Goal: Transaction & Acquisition: Obtain resource

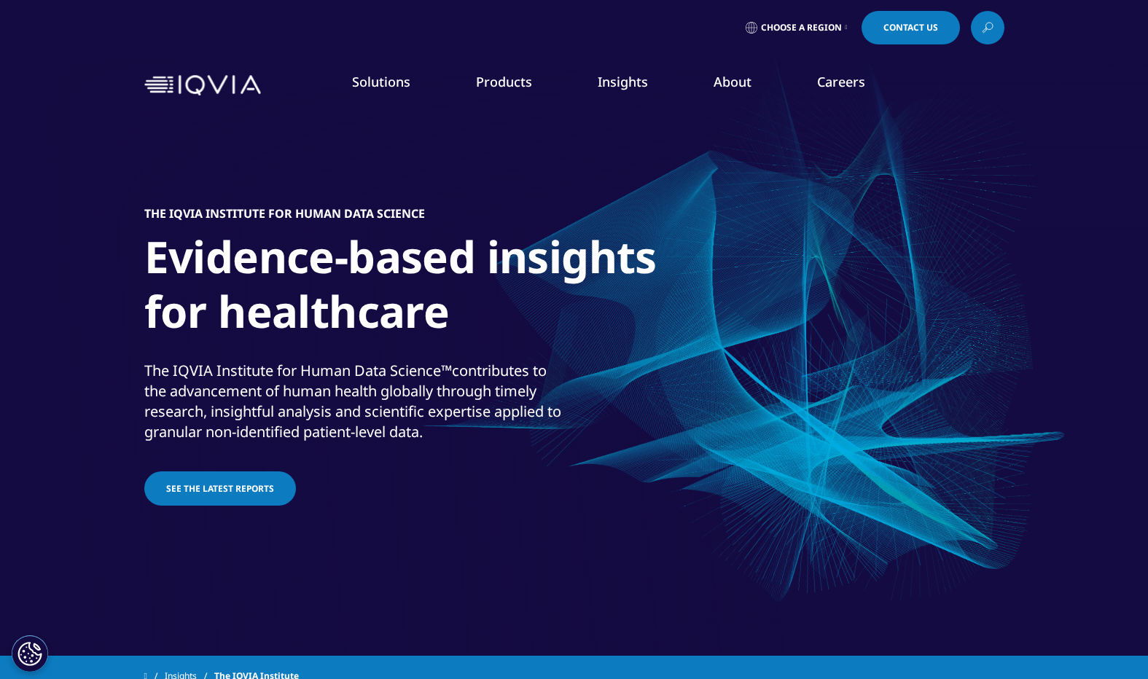
click at [214, 480] on link "See the latest reports" at bounding box center [220, 489] width 152 height 34
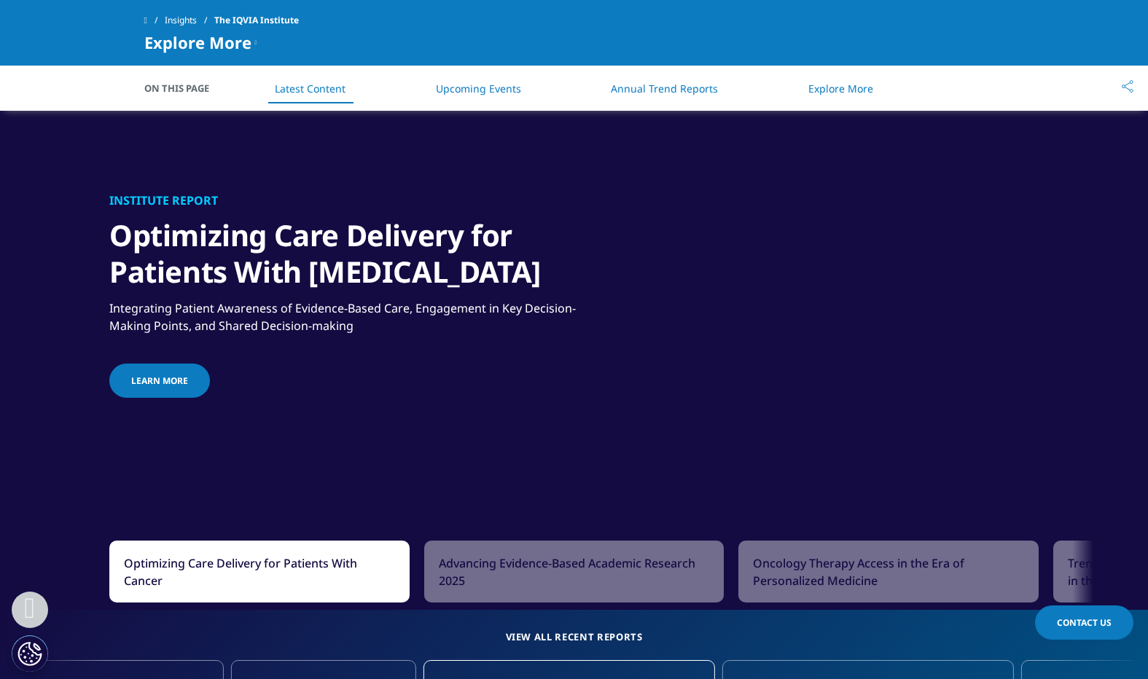
scroll to position [1016, 0]
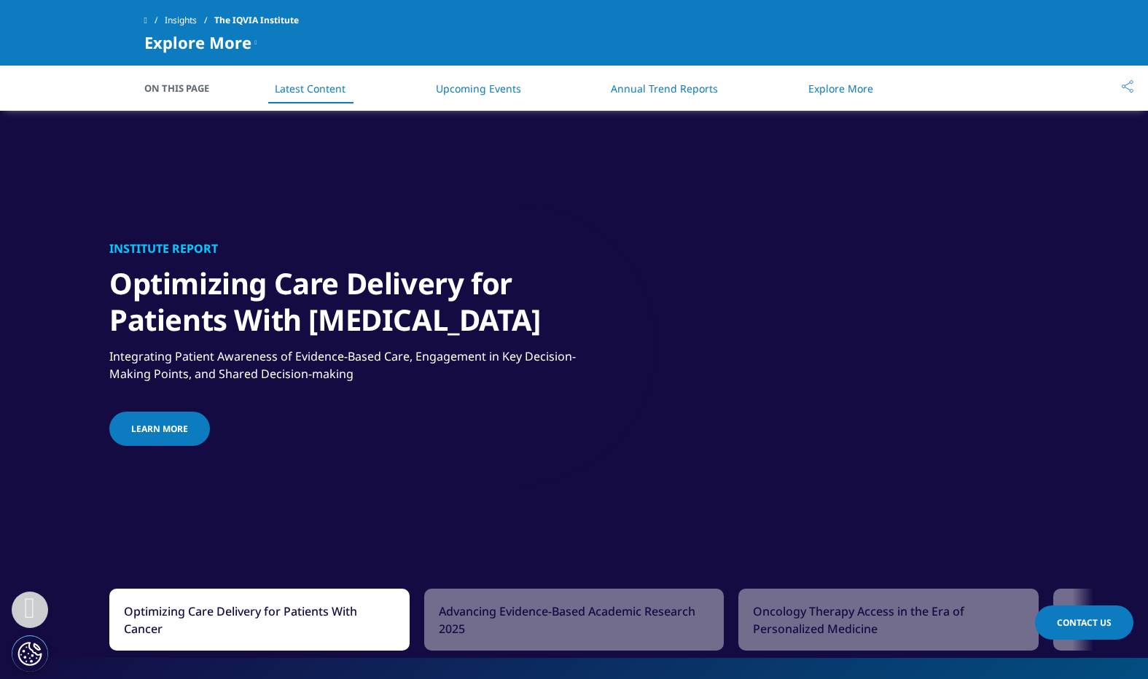
click at [184, 429] on link "Learn more" at bounding box center [159, 429] width 101 height 34
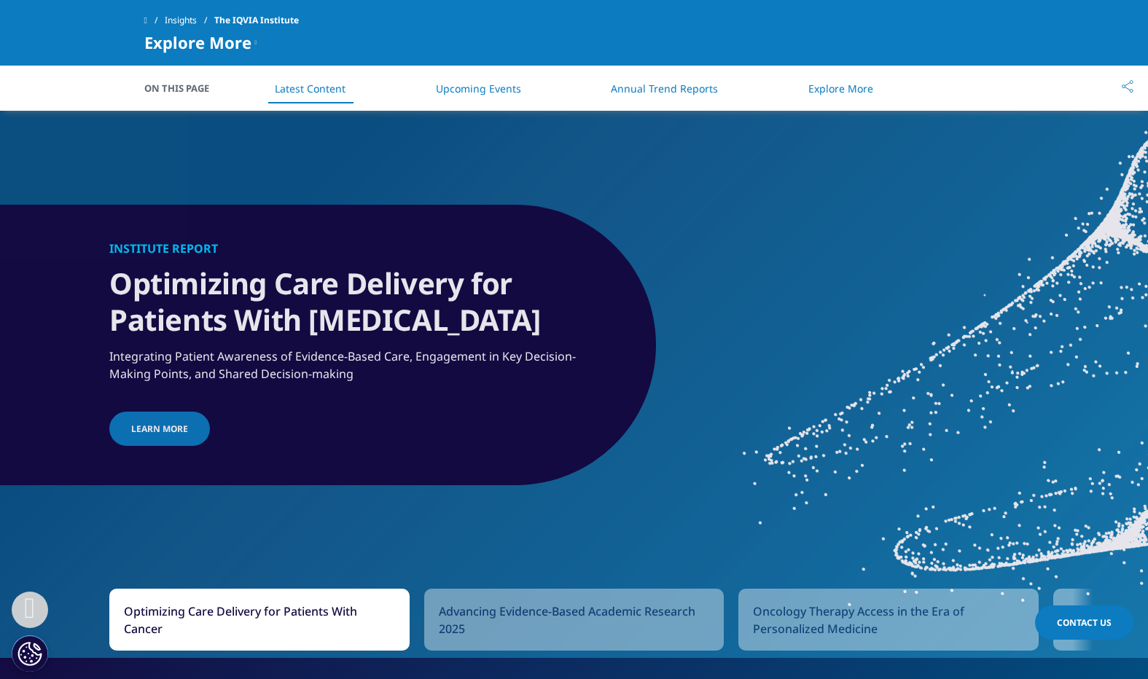
click at [434, 281] on h1 "Optimizing Care Delivery for Patients With Cancer" at bounding box center [349, 297] width 481 height 82
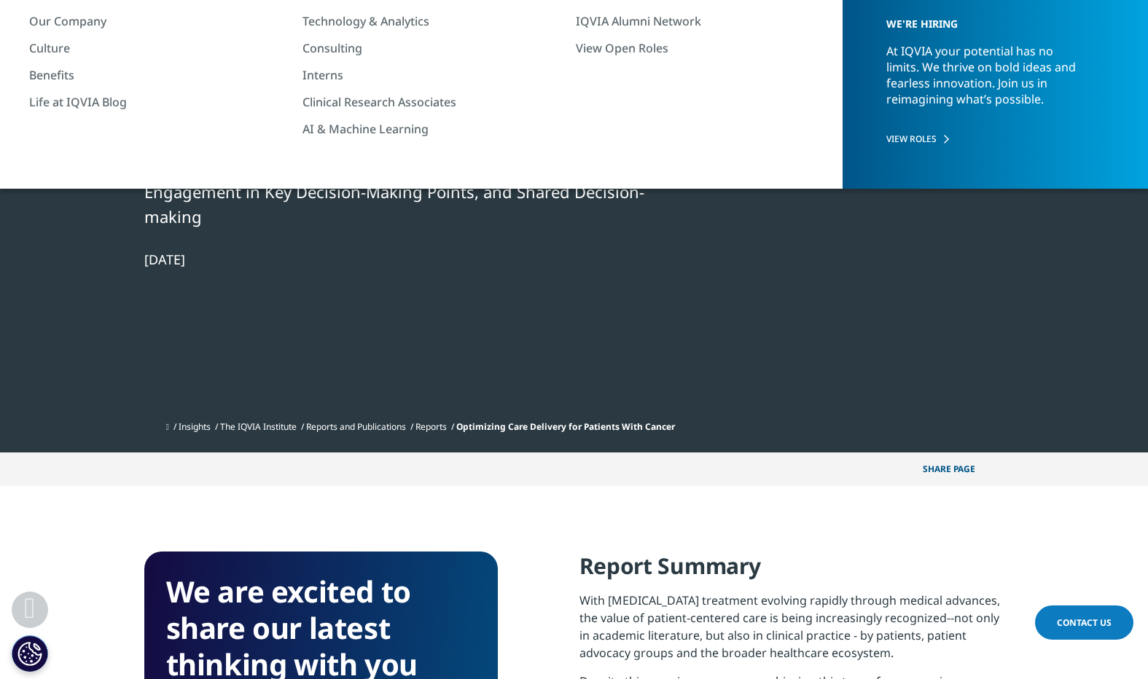
scroll to position [9, 0]
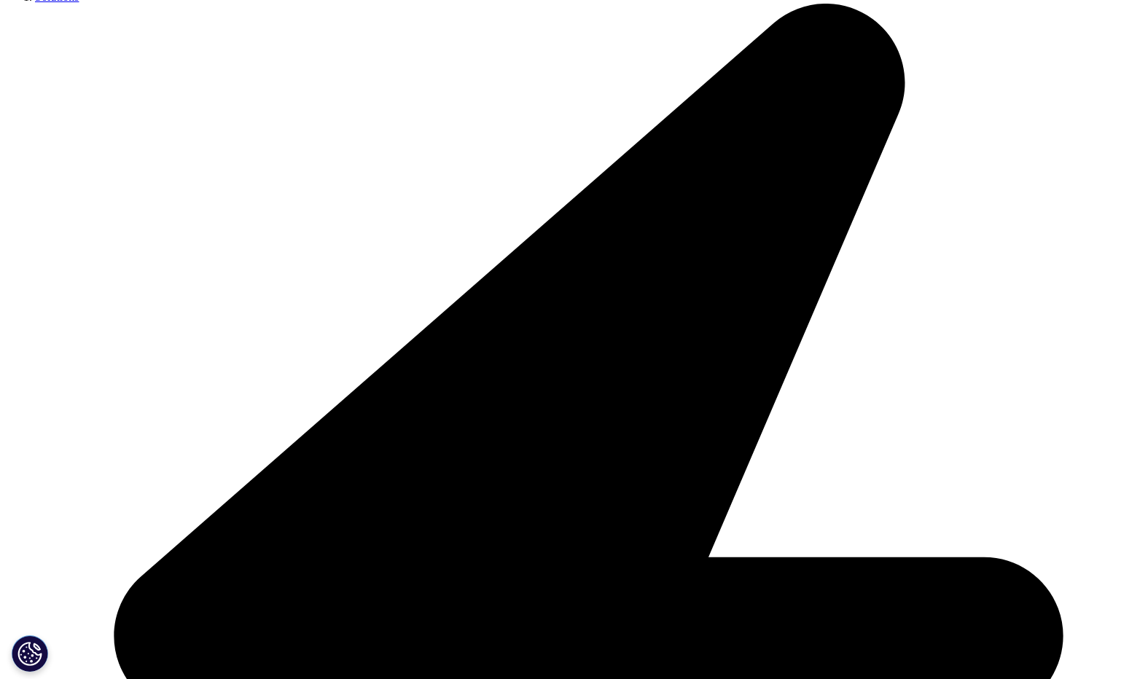
scroll to position [437, 0]
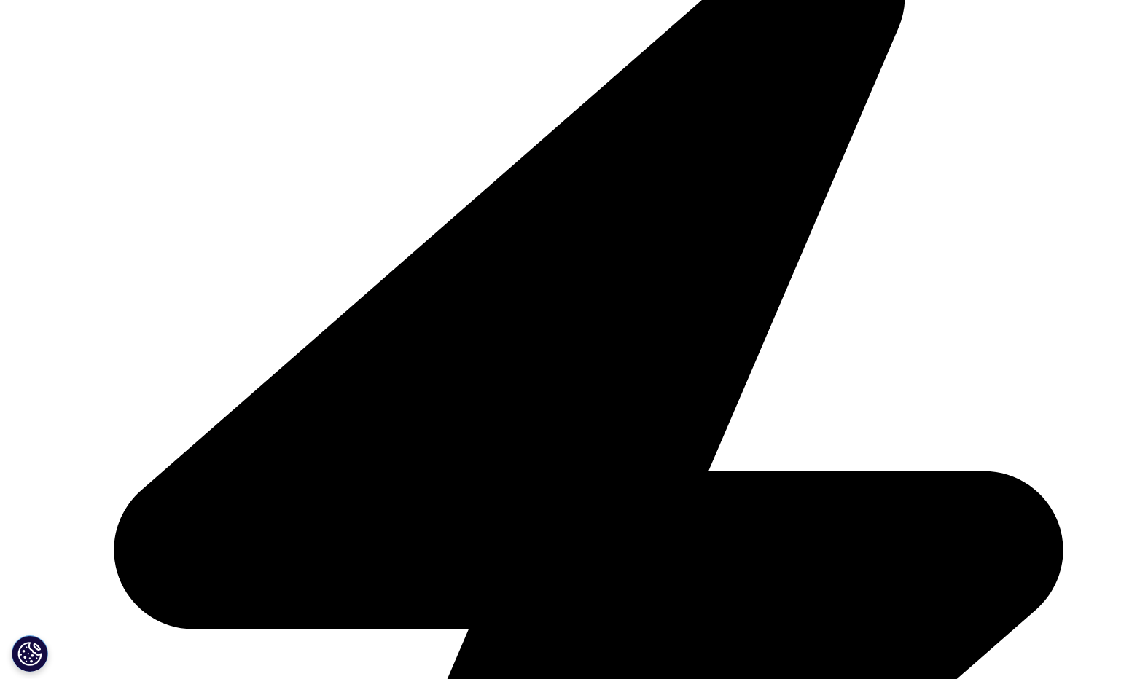
type input "Michelle"
type input "Hacunda"
type input "michelle.hacunda@gmail.com"
type input "Michelle Hacunda Consulting"
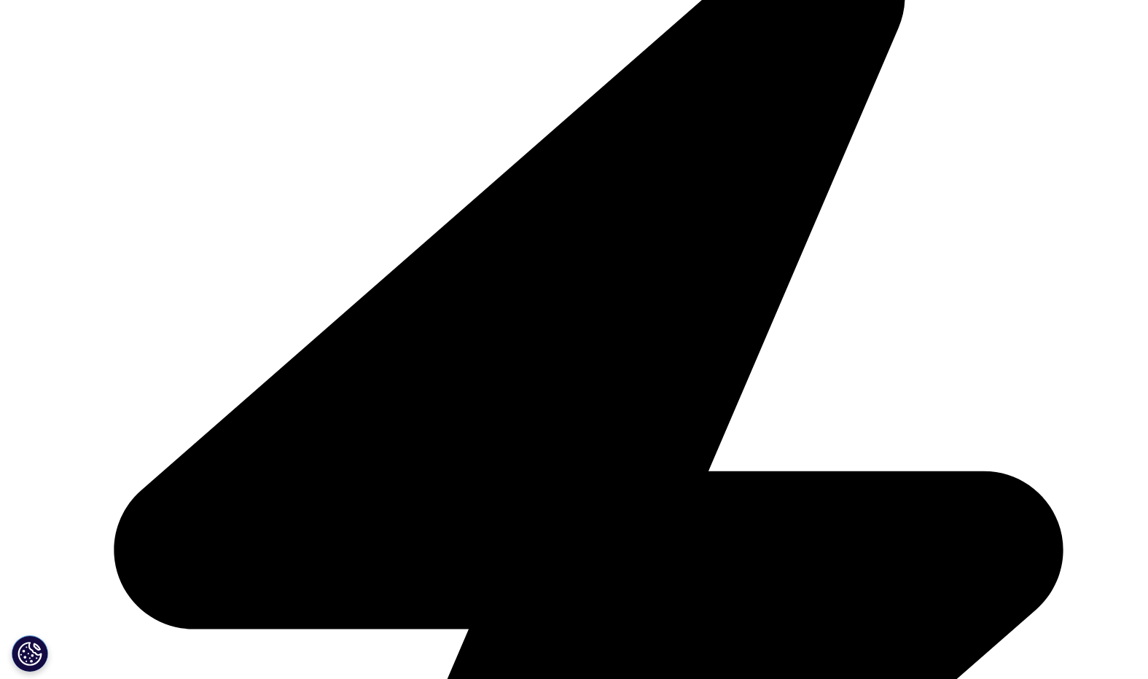
select select "[GEOGRAPHIC_DATA]"
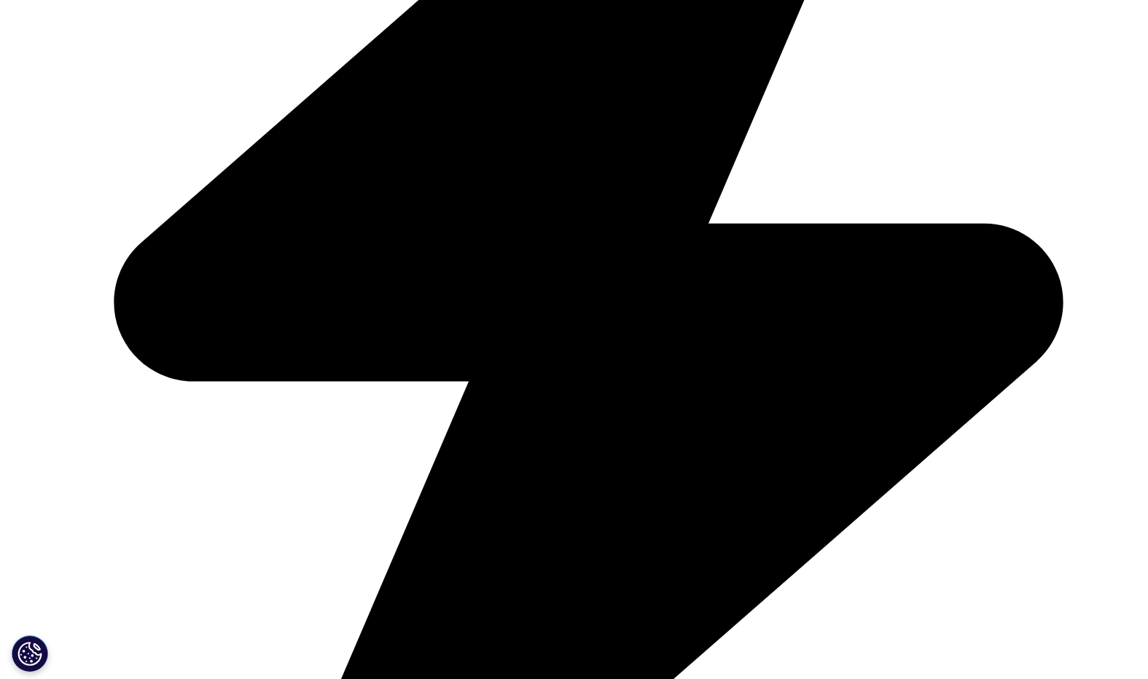
scroll to position [802, 0]
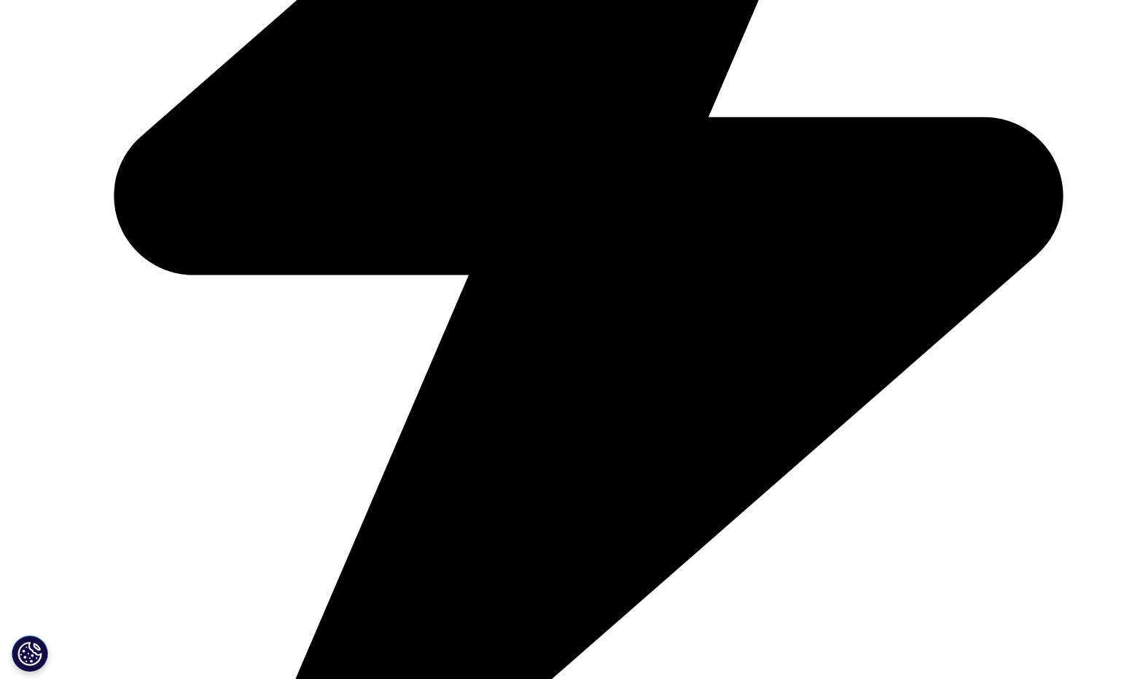
type input "test"
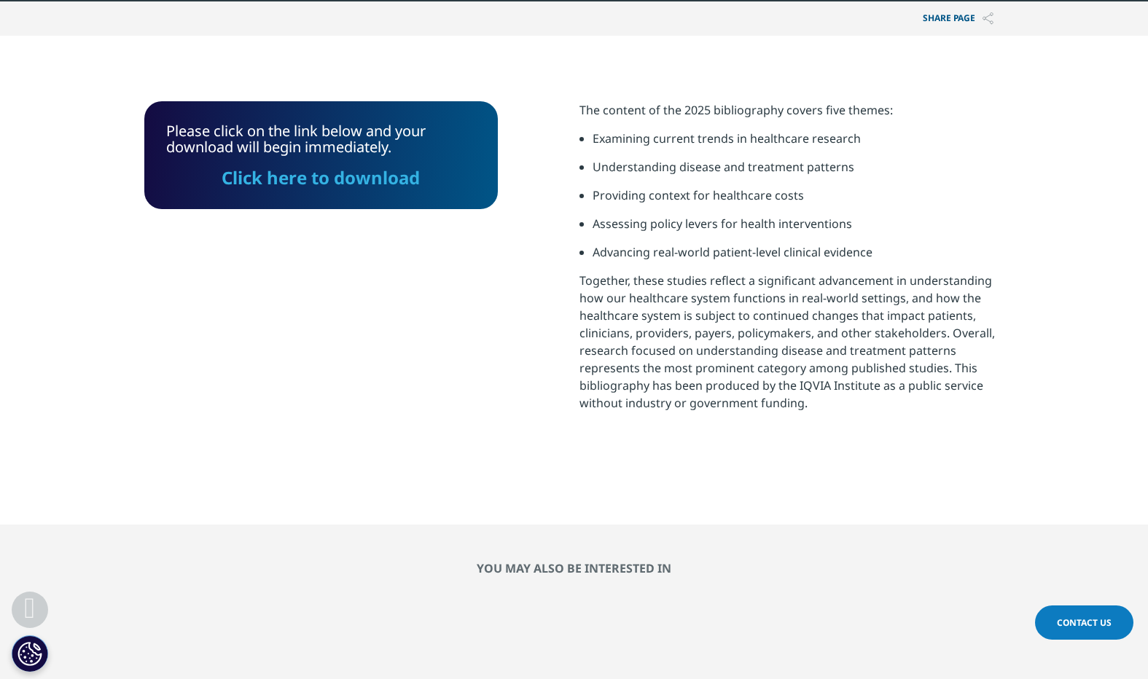
scroll to position [601, 0]
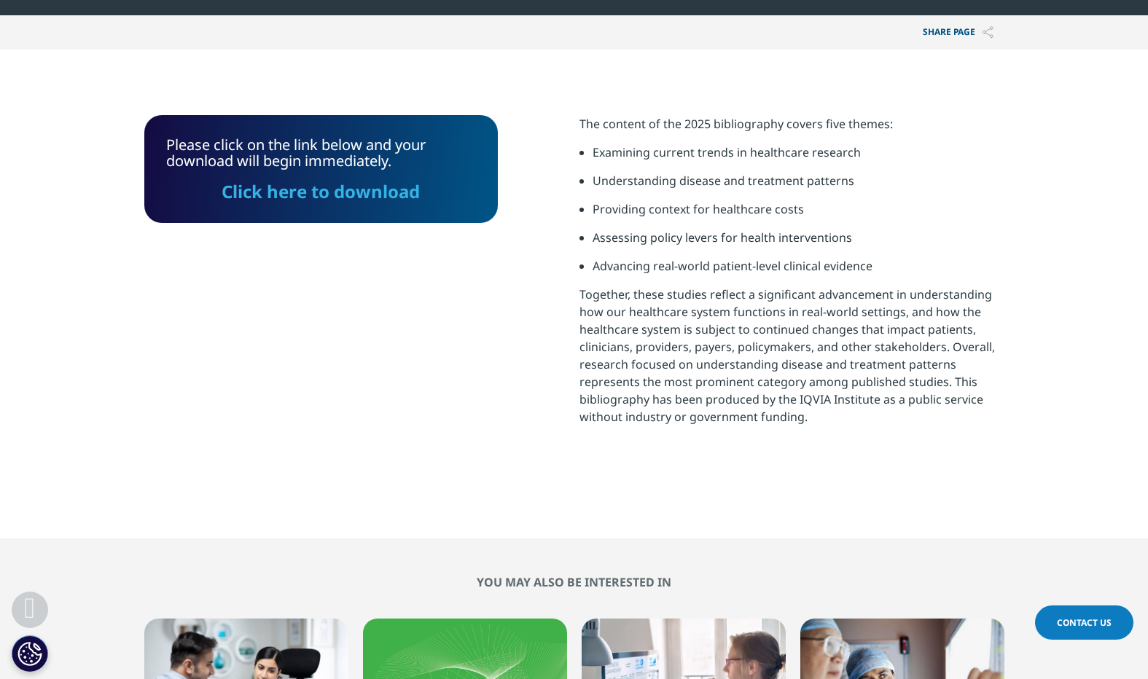
click at [337, 199] on link "Click here to download" at bounding box center [321, 191] width 198 height 24
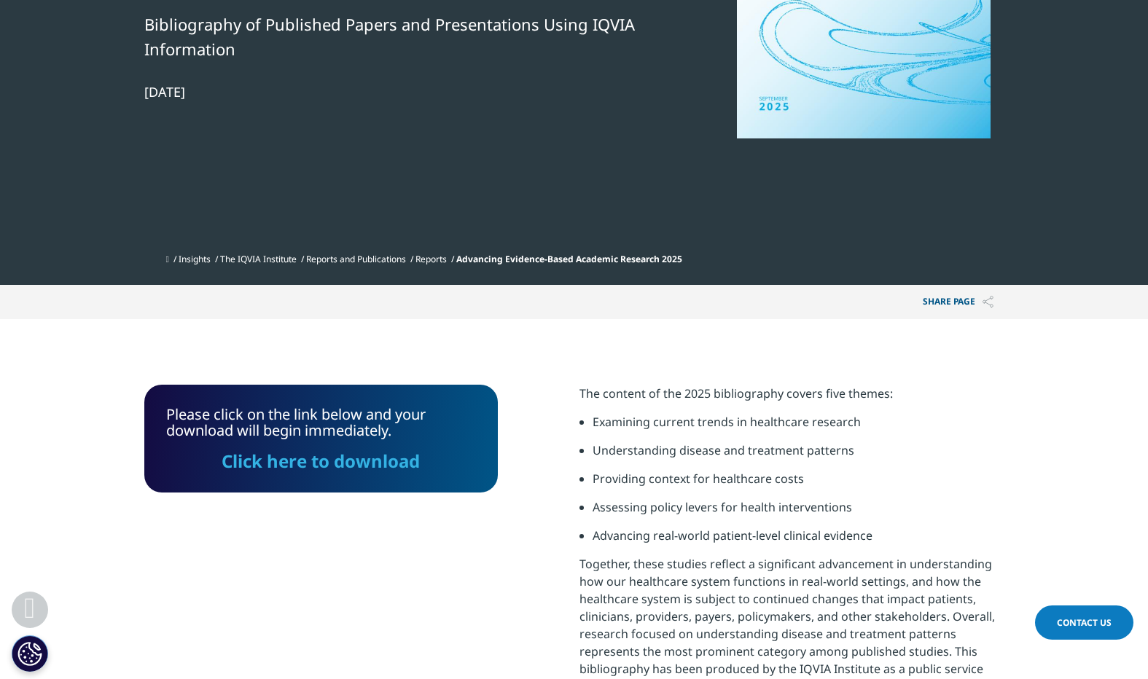
scroll to position [387, 0]
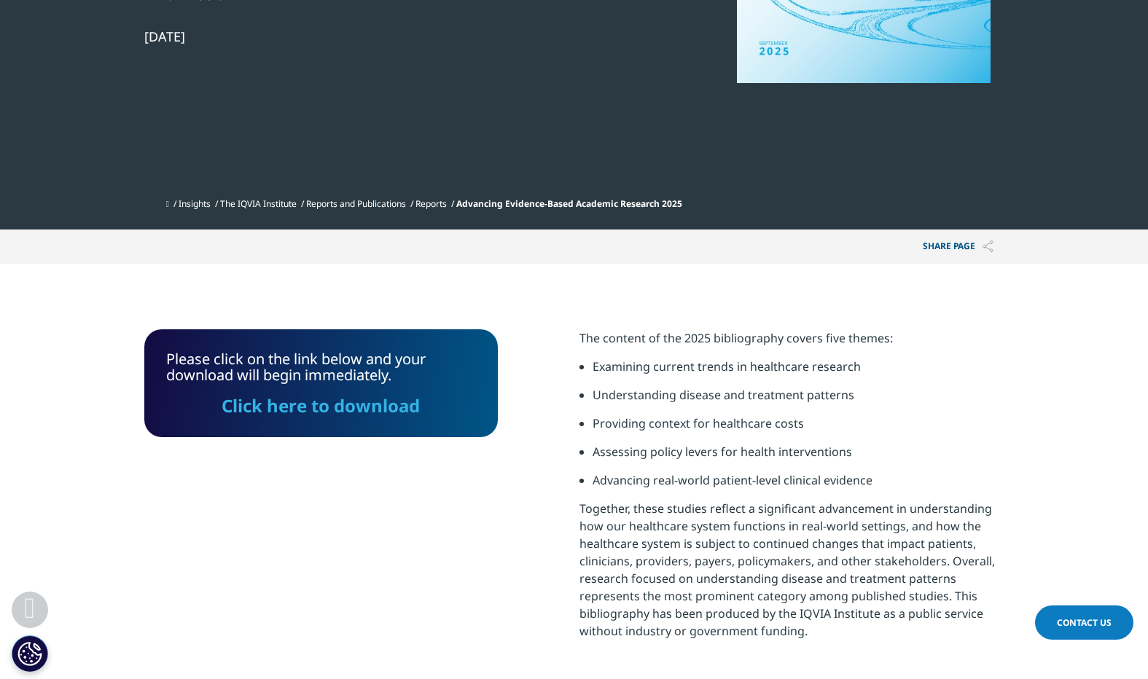
click at [440, 201] on link "Reports" at bounding box center [430, 204] width 31 height 12
